Goal: Navigation & Orientation: Find specific page/section

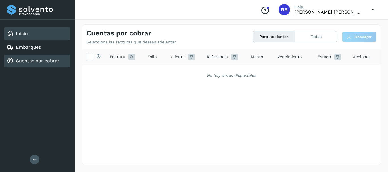
click at [36, 35] on div "Inicio" at bounding box center [37, 34] width 66 height 13
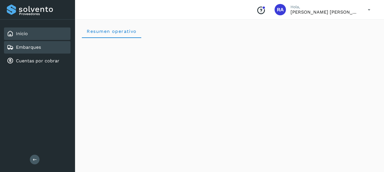
click at [39, 46] on link "Embarques" at bounding box center [28, 47] width 25 height 5
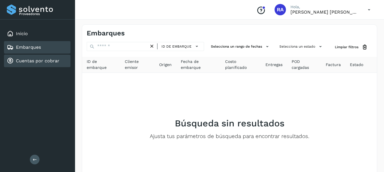
click at [47, 63] on link "Cuentas por cobrar" at bounding box center [37, 60] width 43 height 5
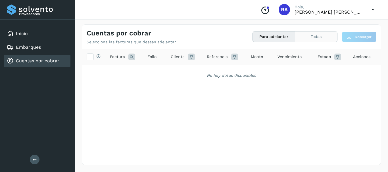
click at [318, 36] on button "Todas" at bounding box center [316, 37] width 42 height 11
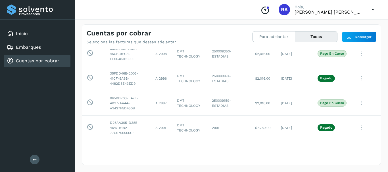
scroll to position [2519, 0]
